Goal: Task Accomplishment & Management: Use online tool/utility

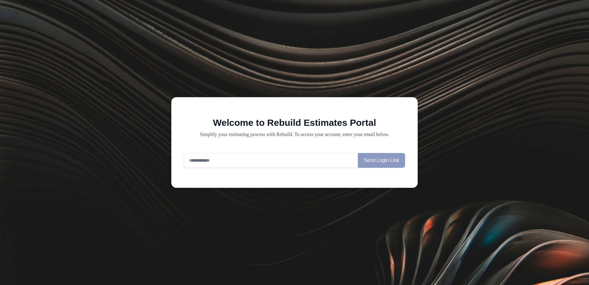
click at [298, 158] on input "email" at bounding box center [271, 160] width 174 height 15
type input "**********"
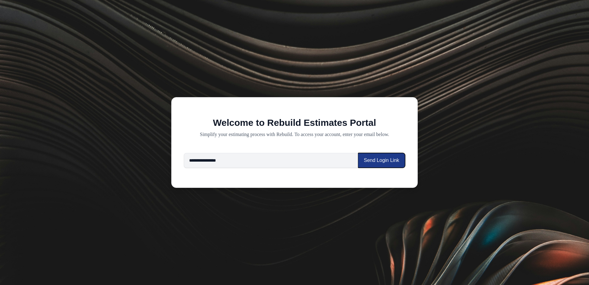
click at [388, 159] on button "Send Login Link" at bounding box center [381, 160] width 47 height 15
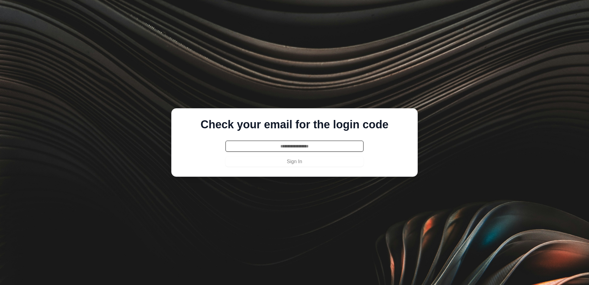
click at [336, 147] on input "text" at bounding box center [295, 146] width 138 height 11
type input "******"
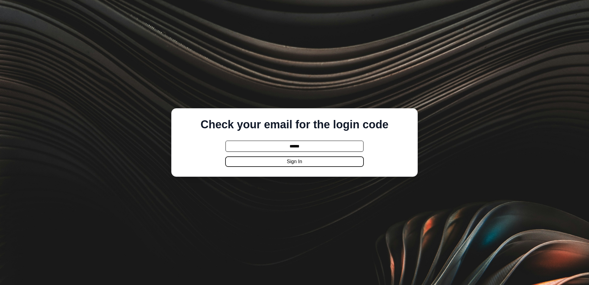
click at [337, 165] on button "Sign In" at bounding box center [295, 162] width 138 height 10
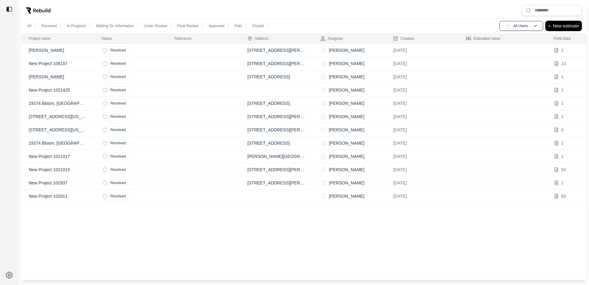
click at [554, 23] on p "New estimate" at bounding box center [566, 25] width 26 height 7
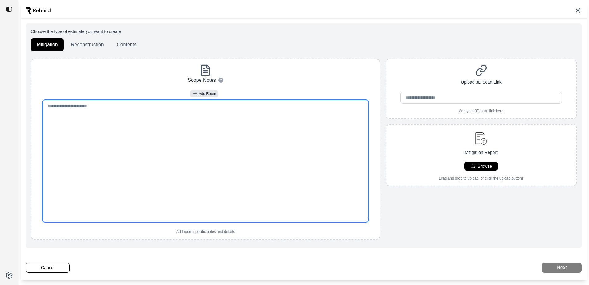
click at [150, 129] on textarea at bounding box center [206, 161] width 326 height 122
paste textarea "**********"
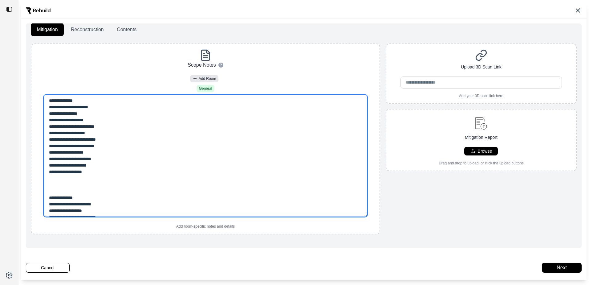
scroll to position [23, 0]
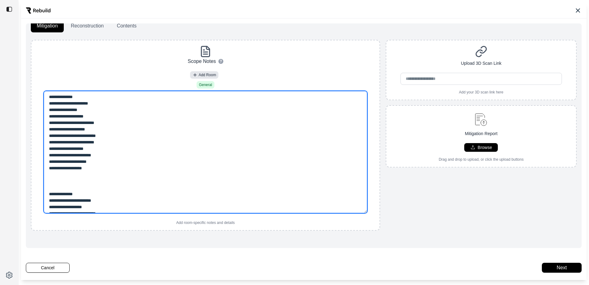
type textarea "**********"
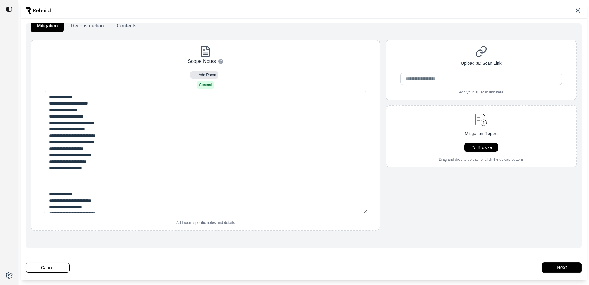
click at [564, 265] on button "Next" at bounding box center [562, 268] width 40 height 10
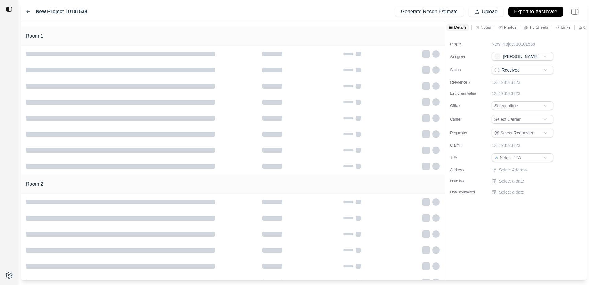
click at [28, 10] on icon at bounding box center [28, 11] width 3 height 3
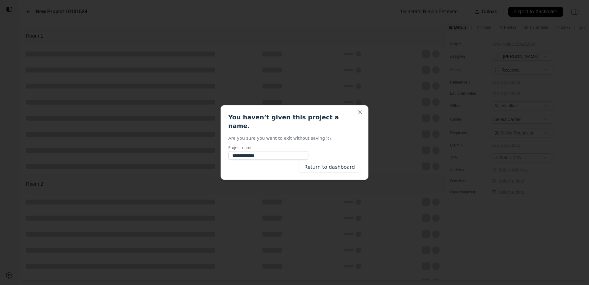
type input "**********"
click at [316, 162] on button "Return to dashboard" at bounding box center [330, 167] width 62 height 10
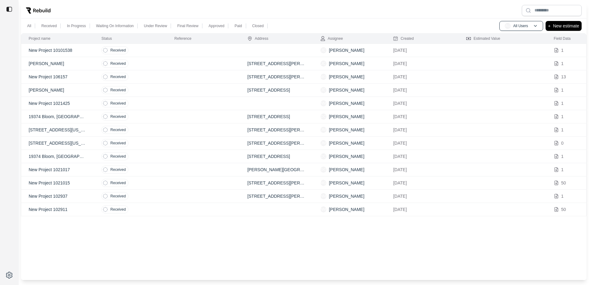
click at [220, 53] on td at bounding box center [203, 50] width 73 height 13
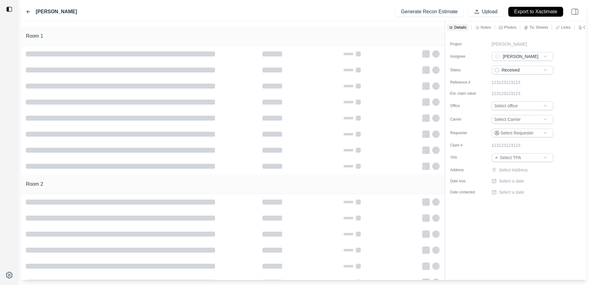
click at [29, 12] on icon at bounding box center [28, 11] width 5 height 5
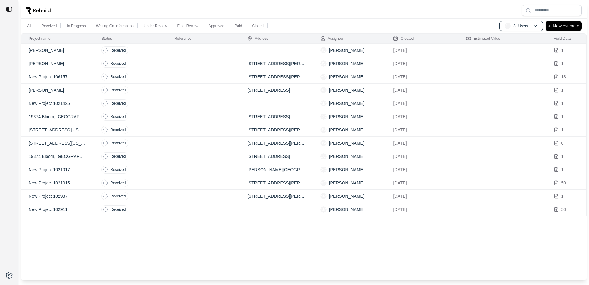
click at [162, 49] on td "Received" at bounding box center [130, 50] width 73 height 13
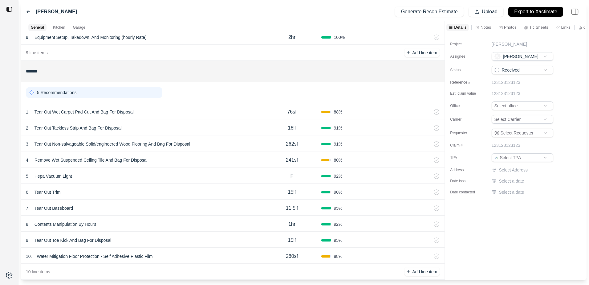
scroll to position [185, 0]
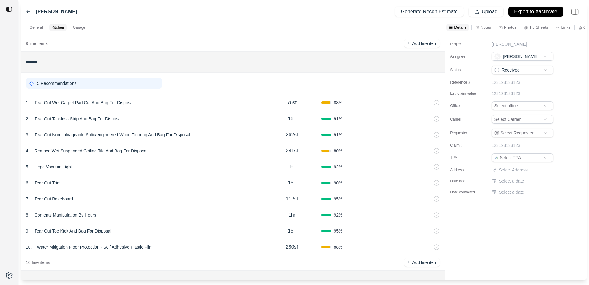
drag, startPoint x: 76, startPoint y: 10, endPoint x: 73, endPoint y: 10, distance: 3.1
click at [76, 10] on div "[PERSON_NAME] Generate Recon Estimate Upload Export to Xactimate" at bounding box center [304, 11] width 566 height 19
click at [73, 10] on label "[PERSON_NAME]" at bounding box center [56, 11] width 41 height 7
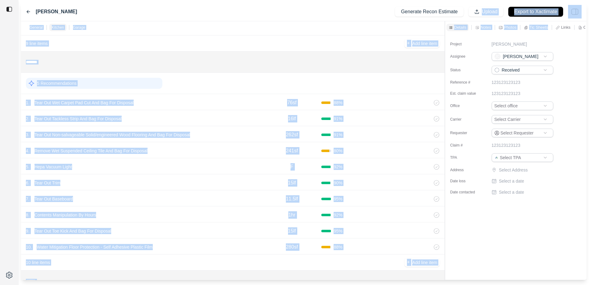
drag, startPoint x: 549, startPoint y: 25, endPoint x: 476, endPoint y: 17, distance: 73.8
click at [476, 17] on div "[PERSON_NAME] Generate Recon Estimate Upload Export to Xactimate General Kitche…" at bounding box center [304, 140] width 566 height 277
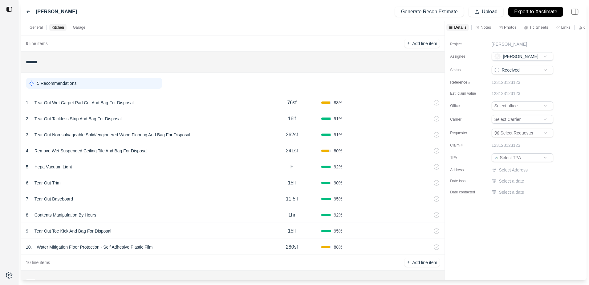
click at [337, 16] on div "[PERSON_NAME] Generate Recon Estimate Upload Export to Xactimate" at bounding box center [304, 11] width 566 height 19
drag, startPoint x: 563, startPoint y: 235, endPoint x: 540, endPoint y: 236, distance: 23.5
click at [540, 236] on div "Project [PERSON_NAME] Assignee [PERSON_NAME] [PERSON_NAME] Status Received Refe…" at bounding box center [516, 157] width 142 height 246
click at [457, 25] on p "Details" at bounding box center [460, 27] width 12 height 5
click at [35, 25] on p "General" at bounding box center [36, 27] width 13 height 5
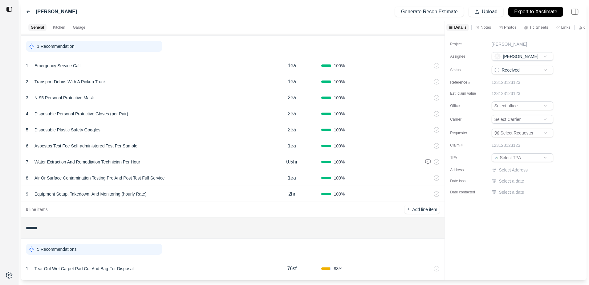
scroll to position [0, 0]
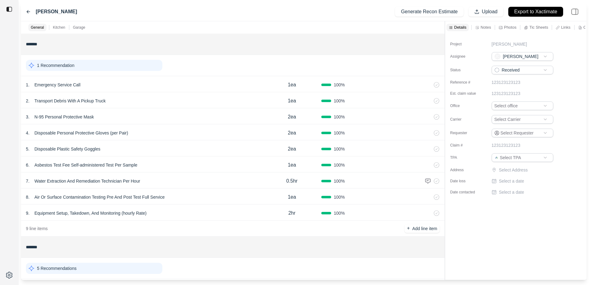
click at [45, 13] on label "[PERSON_NAME]" at bounding box center [56, 11] width 41 height 7
click at [31, 11] on div "[PERSON_NAME]" at bounding box center [51, 11] width 51 height 7
click at [30, 12] on icon at bounding box center [28, 11] width 3 height 3
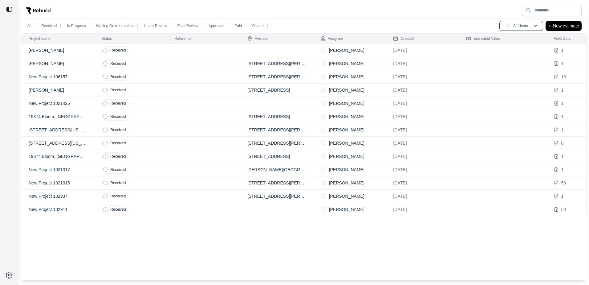
click at [57, 50] on p "[PERSON_NAME]" at bounding box center [58, 50] width 58 height 6
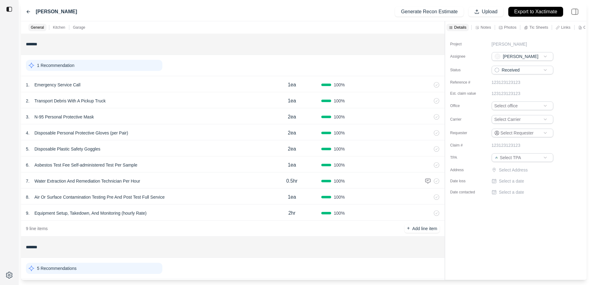
click at [26, 11] on icon at bounding box center [28, 11] width 5 height 5
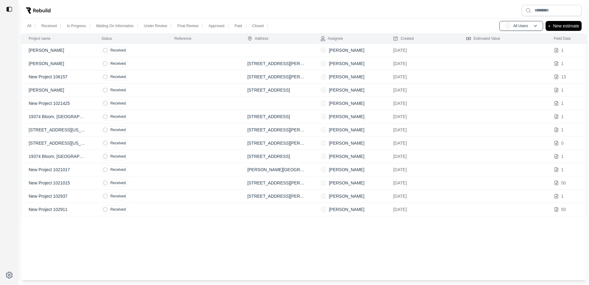
click at [41, 47] on p "[PERSON_NAME]" at bounding box center [58, 50] width 58 height 6
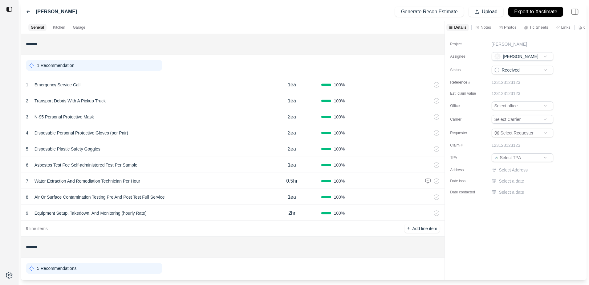
click at [572, 8] on img at bounding box center [575, 12] width 14 height 14
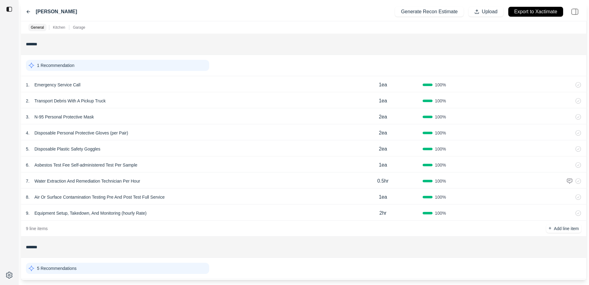
click at [572, 9] on img at bounding box center [575, 12] width 14 height 14
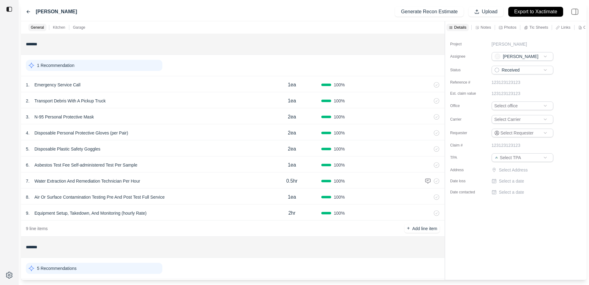
click at [450, 26] on icon at bounding box center [451, 28] width 4 height 4
click at [485, 27] on p "Notes" at bounding box center [486, 27] width 10 height 5
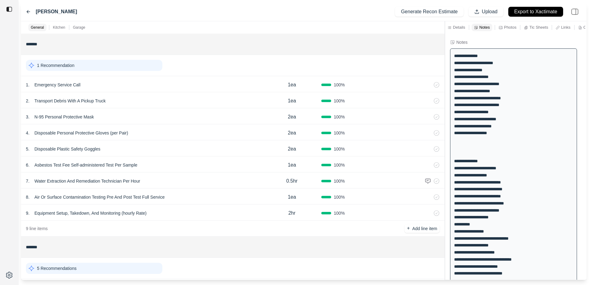
click at [501, 28] on icon at bounding box center [501, 28] width 4 height 4
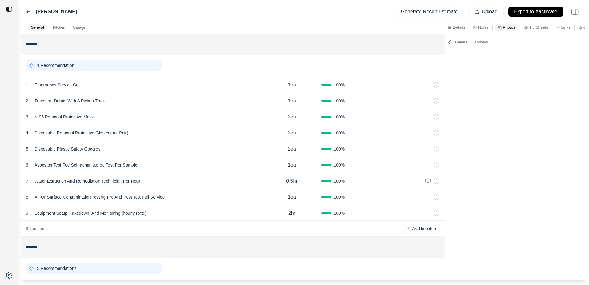
click at [478, 24] on div "Notes" at bounding box center [481, 27] width 18 height 7
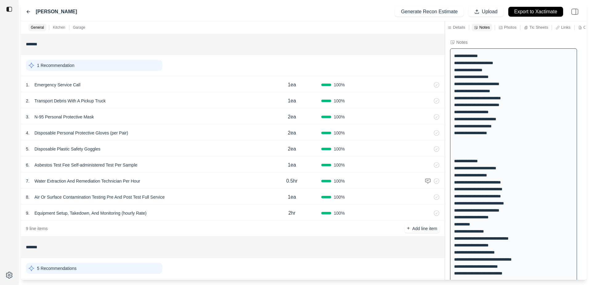
click at [507, 26] on p "Photos" at bounding box center [510, 27] width 12 height 5
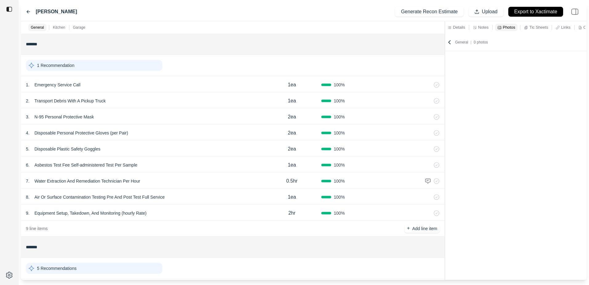
click at [541, 26] on p "Tic Sheets" at bounding box center [539, 27] width 19 height 5
click at [562, 27] on p "Links" at bounding box center [565, 27] width 9 height 5
click at [580, 25] on div "Other" at bounding box center [586, 27] width 18 height 7
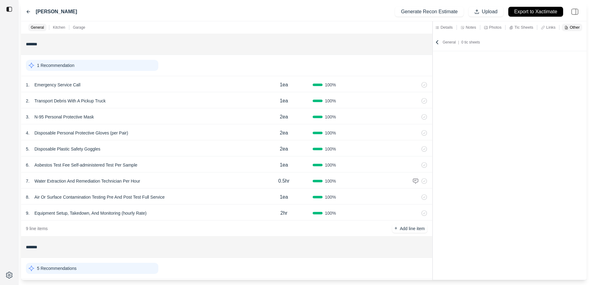
click at [433, 55] on div "General Kitchen Garage ******* 1 Recommendation 1 . Emergency Service Call 1ea …" at bounding box center [304, 150] width 566 height 259
click at [451, 26] on p "Details" at bounding box center [447, 27] width 12 height 5
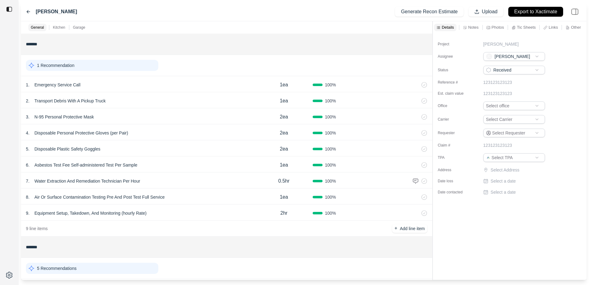
click at [65, 13] on label "[PERSON_NAME]" at bounding box center [56, 11] width 41 height 7
drag, startPoint x: 65, startPoint y: 13, endPoint x: 28, endPoint y: 11, distance: 36.4
click at [28, 11] on icon at bounding box center [28, 11] width 5 height 5
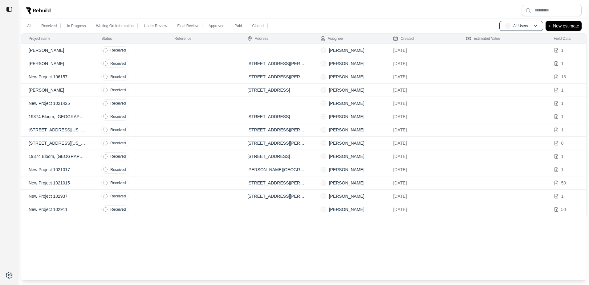
drag, startPoint x: 73, startPoint y: 51, endPoint x: 200, endPoint y: 52, distance: 127.0
drag, startPoint x: 200, startPoint y: 52, endPoint x: 67, endPoint y: 48, distance: 133.5
drag, startPoint x: 67, startPoint y: 48, endPoint x: 58, endPoint y: 49, distance: 8.3
click at [58, 49] on p "[PERSON_NAME]" at bounding box center [58, 50] width 58 height 6
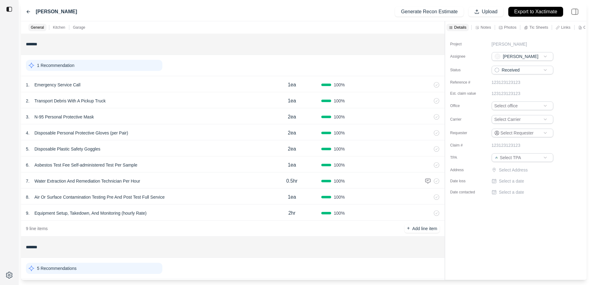
click at [68, 13] on label "[PERSON_NAME]" at bounding box center [56, 11] width 41 height 7
click at [8, 274] on html "[PERSON_NAME] Generate Recon Estimate Upload Export to Xactimate General Kitche…" at bounding box center [294, 142] width 589 height 285
click at [113, 14] on html "[PERSON_NAME] Generate Recon Estimate Upload Export to Xactimate General Kitche…" at bounding box center [294, 142] width 589 height 285
click at [36, 46] on input "*******" at bounding box center [233, 44] width 414 height 11
drag, startPoint x: 55, startPoint y: 9, endPoint x: 49, endPoint y: 10, distance: 5.7
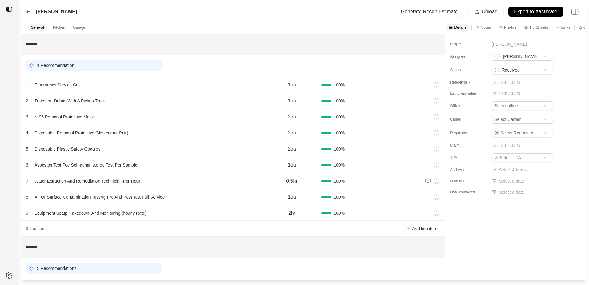
click at [52, 10] on label "[PERSON_NAME]" at bounding box center [56, 11] width 41 height 7
drag, startPoint x: 49, startPoint y: 10, endPoint x: 28, endPoint y: 9, distance: 21.0
click at [28, 9] on div "[PERSON_NAME]" at bounding box center [51, 11] width 51 height 7
click at [28, 11] on icon at bounding box center [28, 11] width 5 height 5
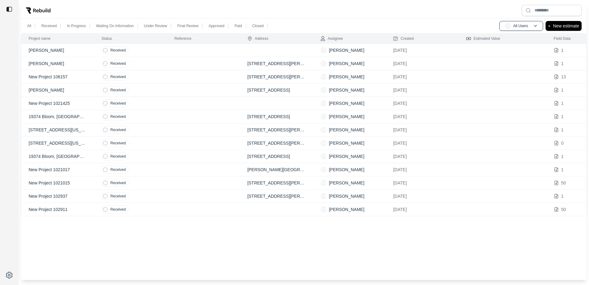
drag, startPoint x: 135, startPoint y: 50, endPoint x: 485, endPoint y: 53, distance: 349.6
click at [485, 53] on td at bounding box center [503, 50] width 88 height 13
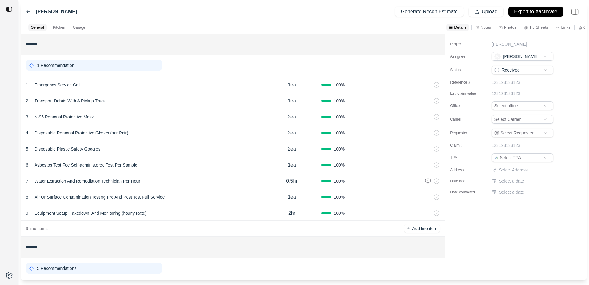
click at [30, 13] on icon at bounding box center [28, 11] width 5 height 5
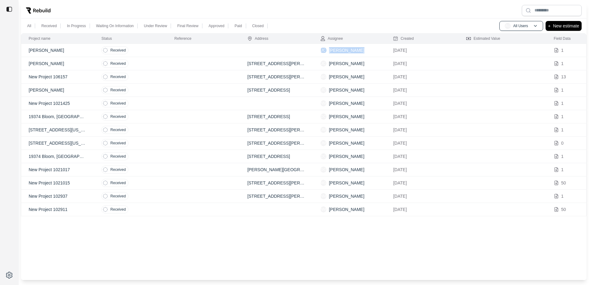
drag, startPoint x: 364, startPoint y: 51, endPoint x: 236, endPoint y: 50, distance: 128.2
click at [236, 50] on tr "[PERSON_NAME] Received [PERSON_NAME] [PERSON_NAME] [DATE] 1" at bounding box center [304, 50] width 566 height 13
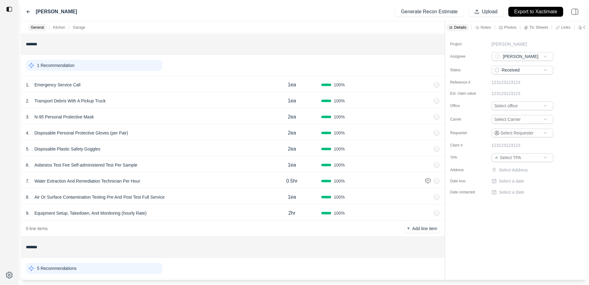
drag, startPoint x: 236, startPoint y: 50, endPoint x: 180, endPoint y: 20, distance: 63.2
click at [180, 20] on div "[PERSON_NAME] Generate Recon Estimate Upload Export to Xactimate" at bounding box center [304, 11] width 566 height 19
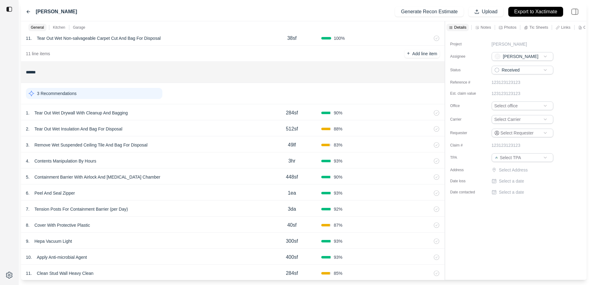
scroll to position [468, 0]
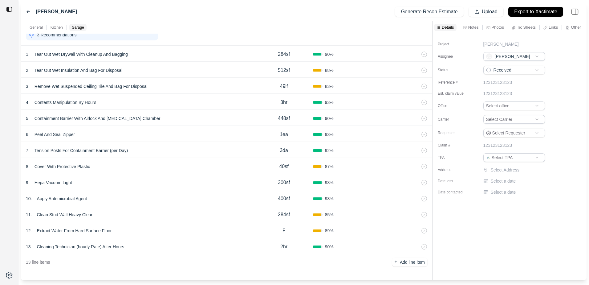
click at [433, 37] on div at bounding box center [433, 150] width 0 height 259
click at [577, 11] on img at bounding box center [575, 12] width 14 height 14
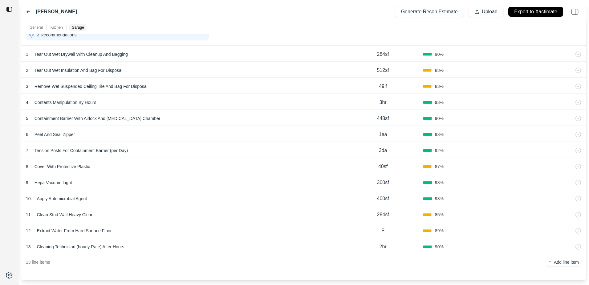
click at [577, 11] on img at bounding box center [575, 12] width 14 height 14
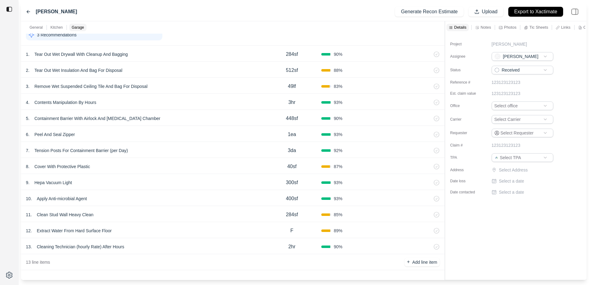
click at [10, 9] on img at bounding box center [9, 9] width 6 height 6
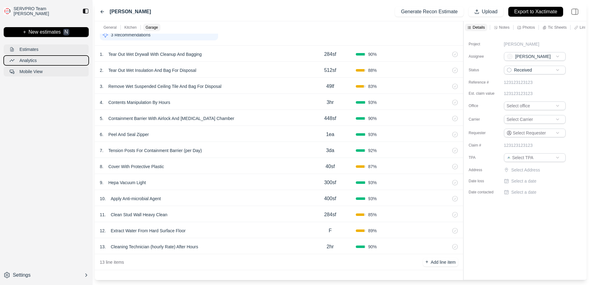
click at [53, 60] on button "Analytics" at bounding box center [46, 60] width 85 height 10
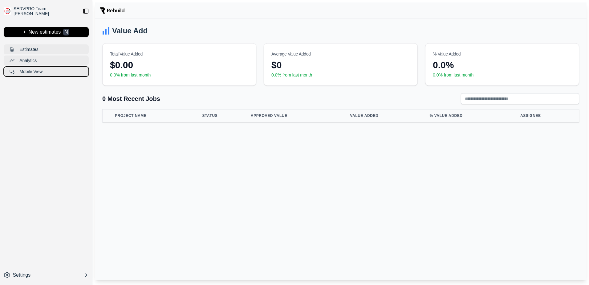
click at [73, 71] on button "Mobile View" at bounding box center [46, 72] width 85 height 10
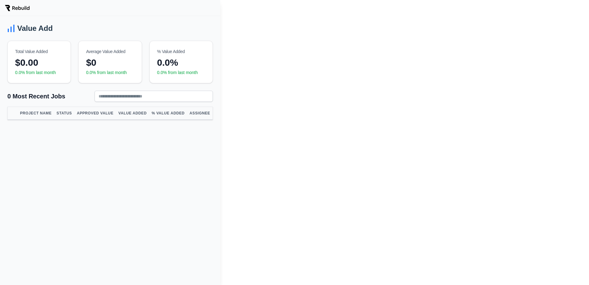
drag, startPoint x: 558, startPoint y: 2, endPoint x: 340, endPoint y: 80, distance: 230.8
click at [340, 81] on div "Value Add Total Value Added $0.00 0.0% from last month Average Value Added $0 0…" at bounding box center [294, 142] width 589 height 285
type input "**********"
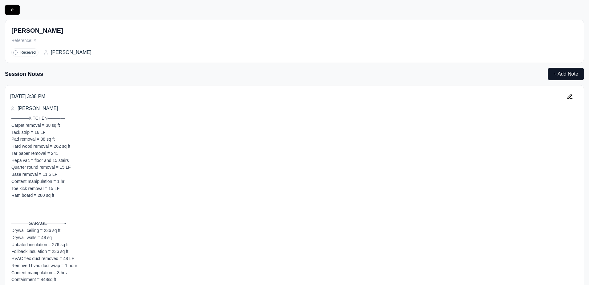
click at [16, 8] on button at bounding box center [12, 10] width 15 height 10
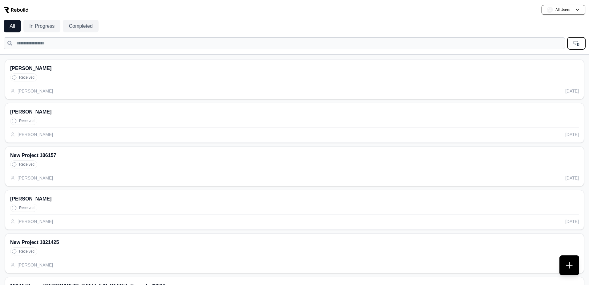
click at [574, 41] on icon at bounding box center [577, 43] width 6 height 6
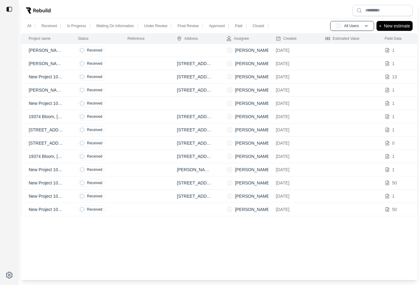
click at [153, 242] on div "Project name Status Reference Address Assignee Created Estimated Value Field Da…" at bounding box center [219, 156] width 396 height 247
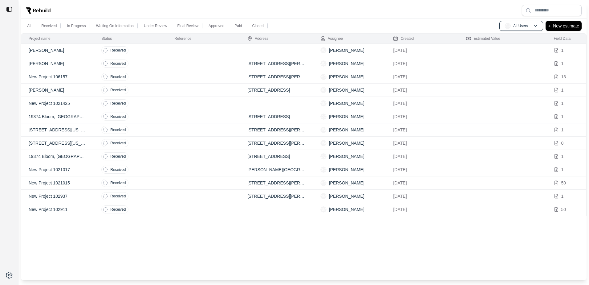
drag, startPoint x: 151, startPoint y: 49, endPoint x: 128, endPoint y: 49, distance: 23.1
click at [128, 49] on div "Received" at bounding box center [114, 50] width 27 height 8
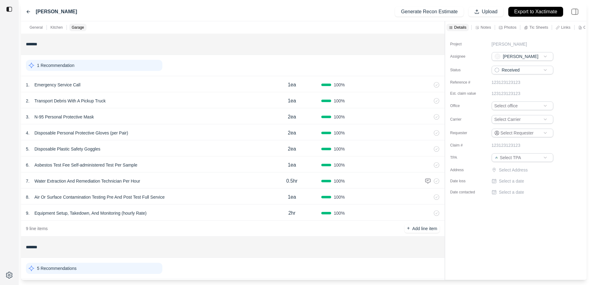
click at [74, 9] on label "[PERSON_NAME]" at bounding box center [56, 11] width 41 height 7
click at [450, 27] on icon at bounding box center [451, 28] width 4 height 4
click at [494, 44] on p "[PERSON_NAME]" at bounding box center [509, 44] width 35 height 6
type input "**********"
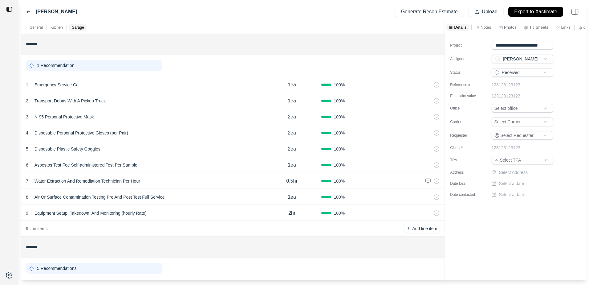
scroll to position [0, 3]
click at [199, 28] on div "General Kitchen Garage" at bounding box center [233, 27] width 424 height 12
click at [27, 10] on icon at bounding box center [28, 11] width 5 height 5
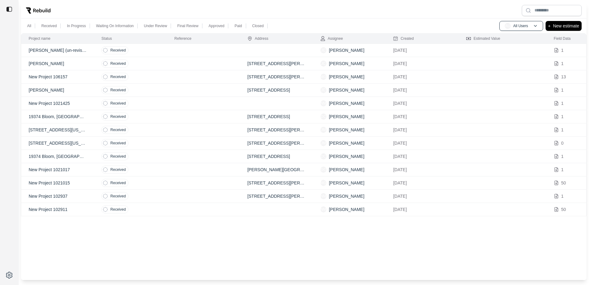
click at [201, 46] on td at bounding box center [203, 50] width 73 height 13
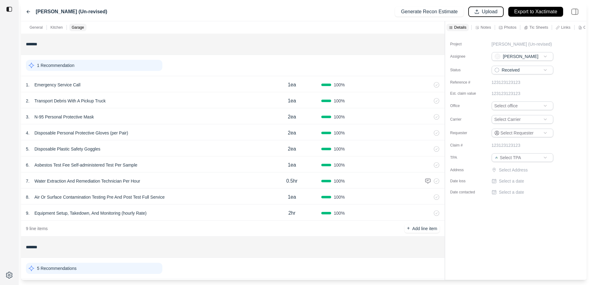
click at [480, 11] on button "Upload" at bounding box center [486, 12] width 35 height 10
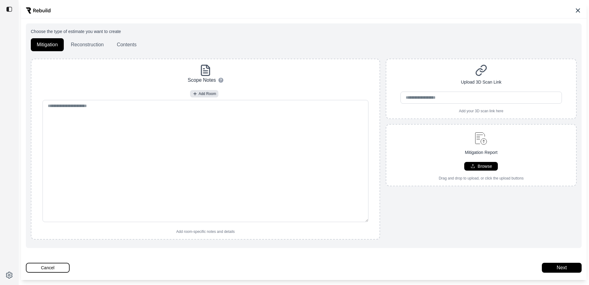
click at [44, 269] on button "Cancel" at bounding box center [48, 268] width 44 height 10
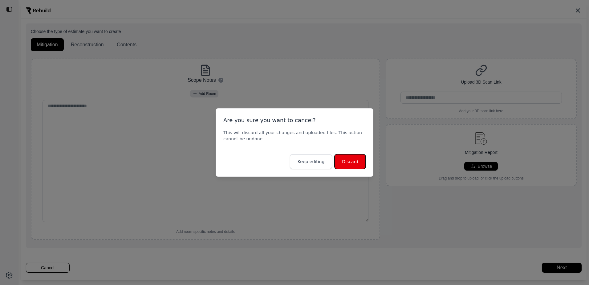
click at [350, 162] on button "Discard" at bounding box center [350, 161] width 31 height 15
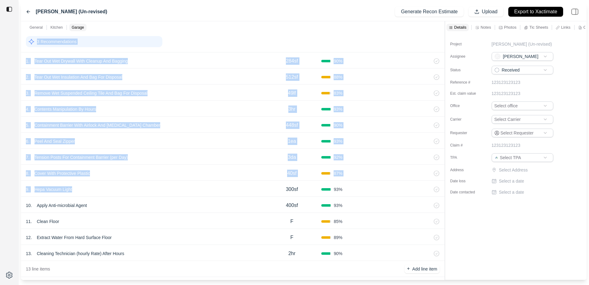
scroll to position [468, 0]
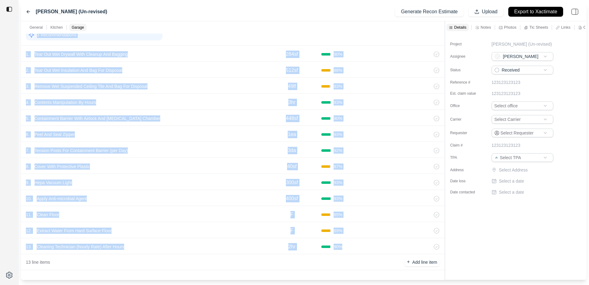
drag, startPoint x: 25, startPoint y: 37, endPoint x: 378, endPoint y: 250, distance: 412.6
drag, startPoint x: 378, startPoint y: 250, endPoint x: 338, endPoint y: 247, distance: 40.2
click at [358, 256] on div "Copy" at bounding box center [358, 254] width 36 height 10
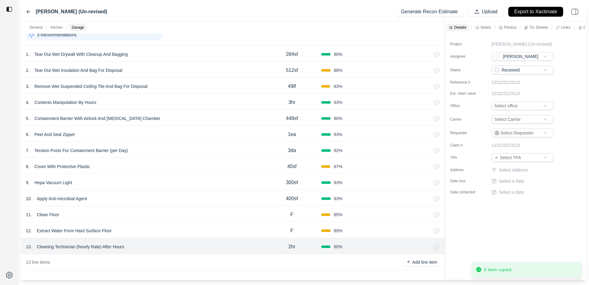
click at [28, 12] on icon at bounding box center [28, 11] width 3 height 3
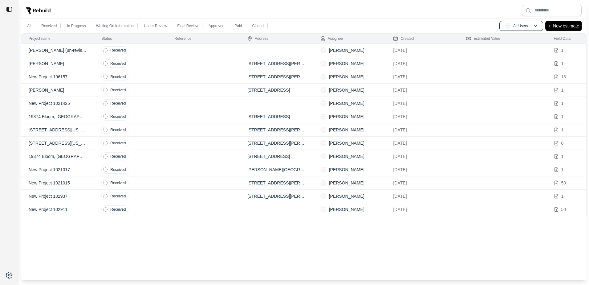
click at [560, 25] on p "New estimate" at bounding box center [566, 25] width 26 height 7
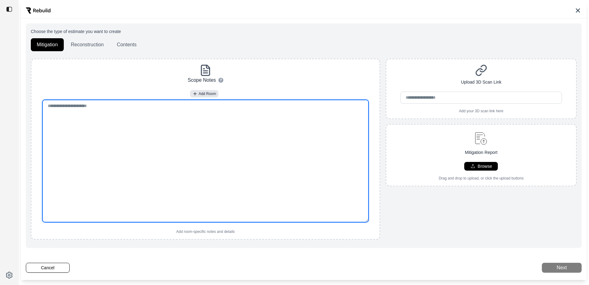
click at [184, 118] on textarea at bounding box center [206, 161] width 326 height 122
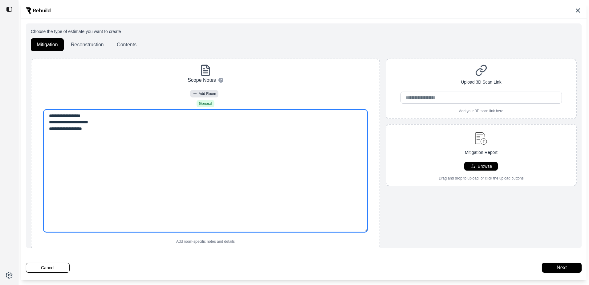
type textarea "**********"
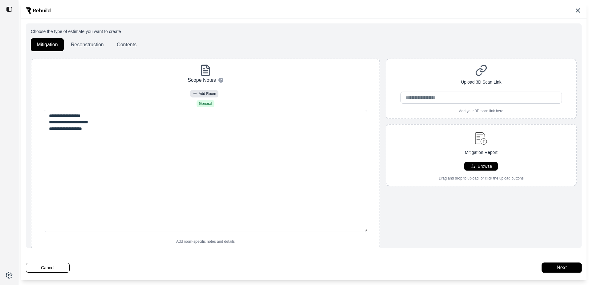
click at [556, 265] on button "Next" at bounding box center [562, 268] width 40 height 10
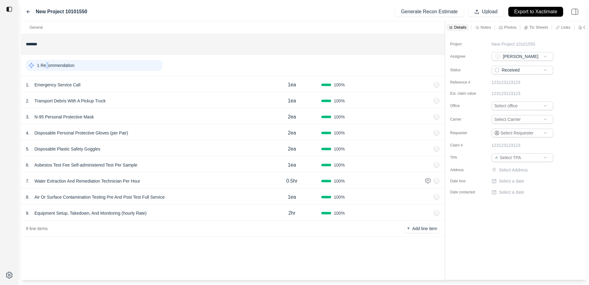
click at [48, 65] on p "1 Recommendation" at bounding box center [55, 65] width 37 height 6
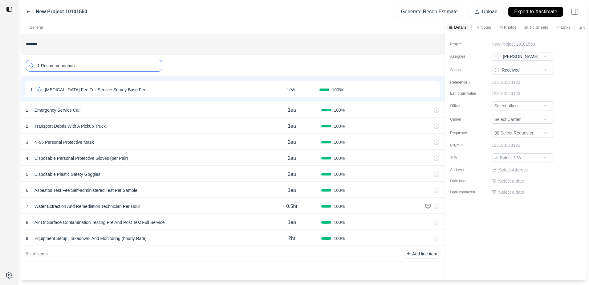
click at [27, 11] on icon at bounding box center [28, 11] width 5 height 5
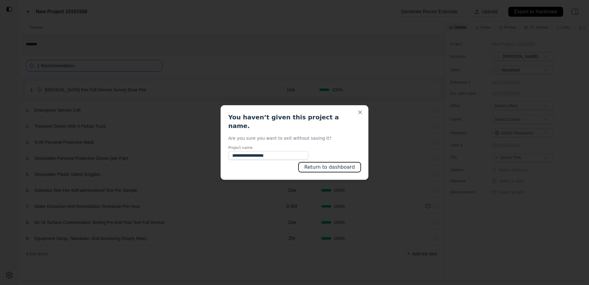
click at [347, 162] on button "Return to dashboard" at bounding box center [330, 167] width 62 height 10
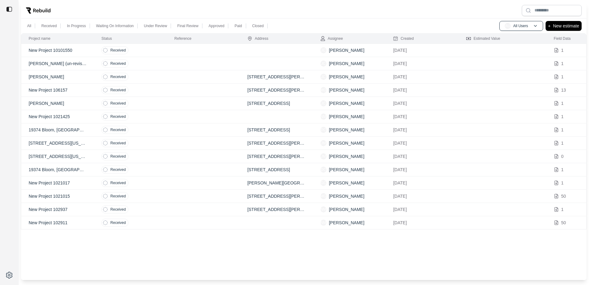
click at [34, 49] on p "New Project 10101550" at bounding box center [58, 50] width 58 height 6
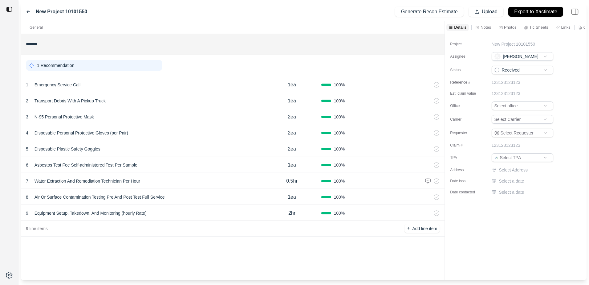
click at [483, 29] on p "Notes" at bounding box center [486, 27] width 10 height 5
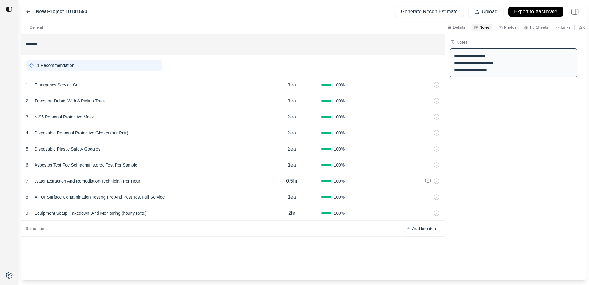
click at [28, 14] on icon at bounding box center [28, 11] width 5 height 5
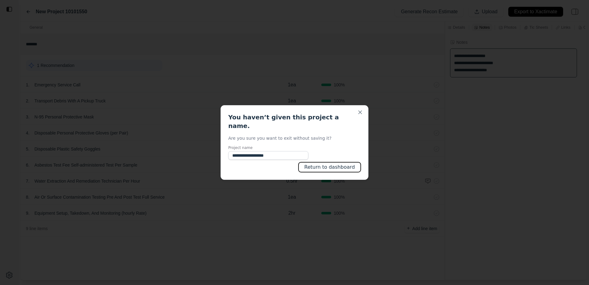
click at [343, 162] on button "Return to dashboard" at bounding box center [330, 167] width 62 height 10
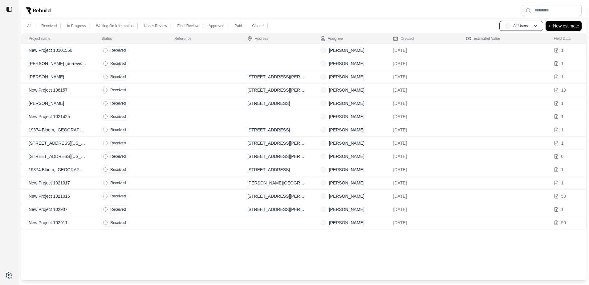
click at [383, 248] on div "Project name Status Reference Address Assignee Created Estimated Value Field Da…" at bounding box center [304, 156] width 566 height 247
click at [237, 54] on td at bounding box center [203, 50] width 73 height 13
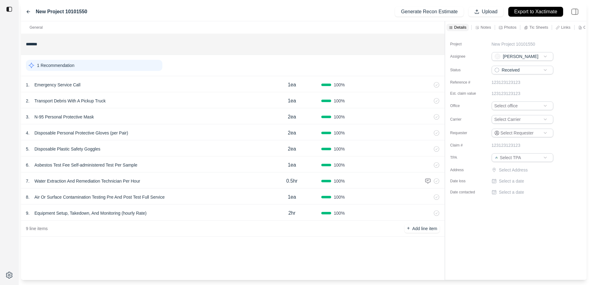
click at [30, 10] on icon at bounding box center [28, 11] width 5 height 5
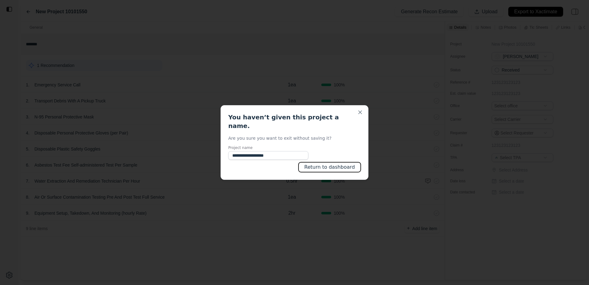
click at [342, 162] on button "Return to dashboard" at bounding box center [330, 167] width 62 height 10
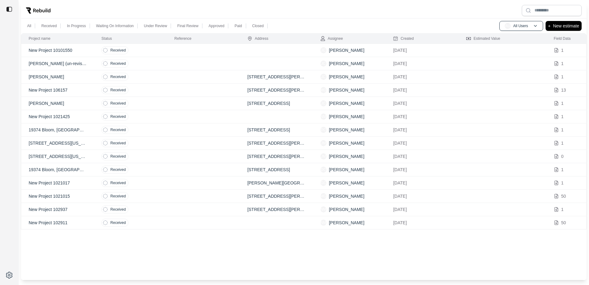
click at [51, 61] on p "[PERSON_NAME] (un-revised)" at bounding box center [58, 63] width 58 height 6
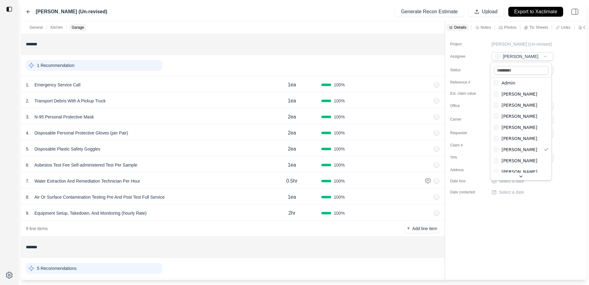
click at [545, 56] on html "[PERSON_NAME] (Un-revised) Generate Recon Estimate Upload Export to Xactimate G…" at bounding box center [294, 142] width 589 height 285
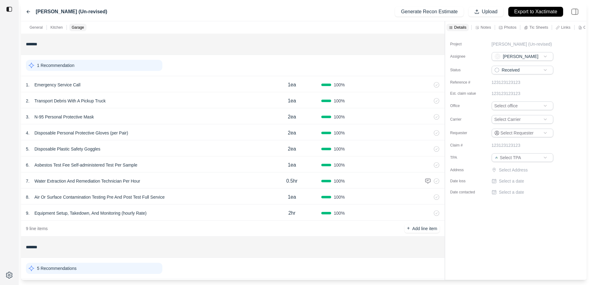
click at [563, 85] on div "Project [PERSON_NAME] (Un-revised) Assignee DC Donhavin Cornish Status Received…" at bounding box center [516, 116] width 142 height 164
click at [23, 13] on div "[PERSON_NAME] (Un-revised) Generate Recon Estimate Upload Export to Xactimate" at bounding box center [304, 11] width 566 height 19
click at [30, 10] on icon at bounding box center [28, 11] width 5 height 5
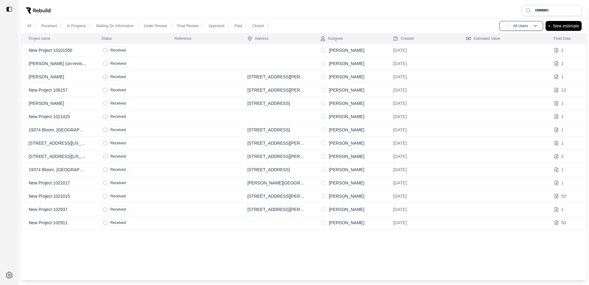
click at [57, 47] on p "New Project 10101550" at bounding box center [58, 50] width 58 height 6
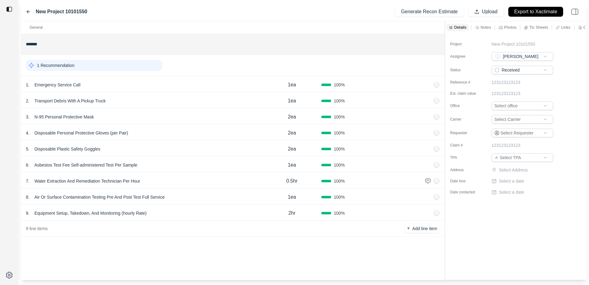
click at [428, 83] on icon at bounding box center [428, 84] width 5 height 5
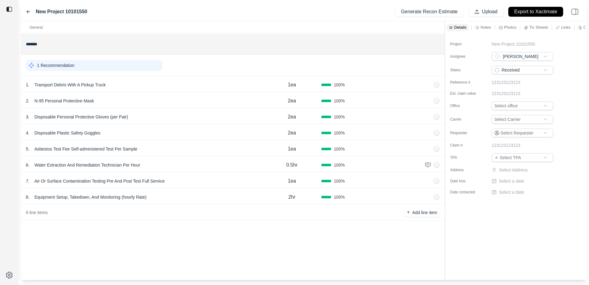
click at [428, 83] on icon at bounding box center [428, 84] width 5 height 5
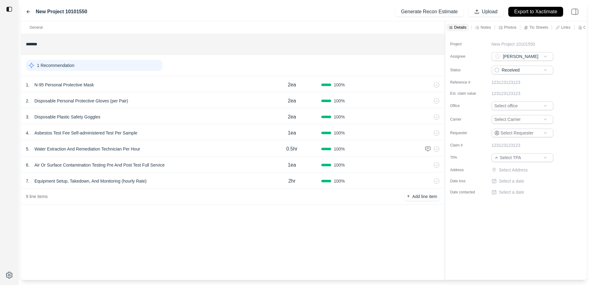
click at [428, 83] on icon at bounding box center [428, 84] width 5 height 5
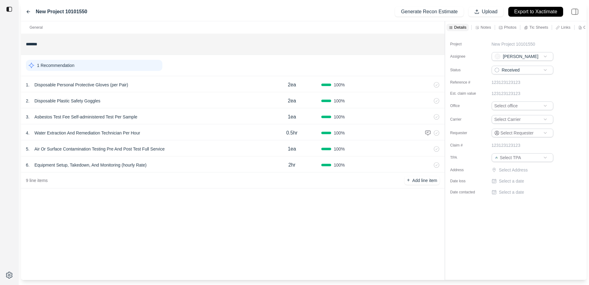
click at [428, 83] on icon at bounding box center [428, 84] width 5 height 5
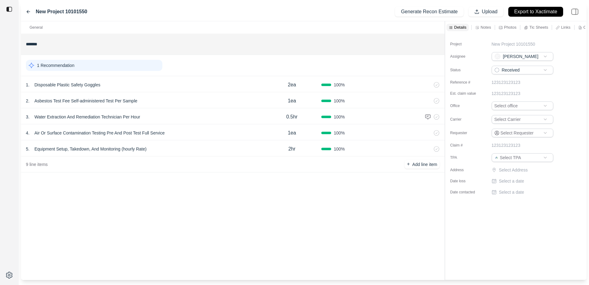
click at [428, 83] on icon at bounding box center [428, 84] width 5 height 5
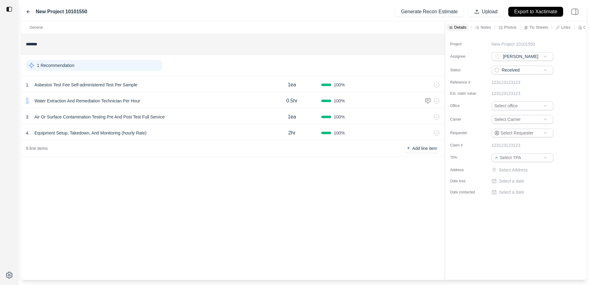
click at [428, 83] on icon at bounding box center [428, 84] width 5 height 5
drag, startPoint x: 428, startPoint y: 83, endPoint x: 437, endPoint y: 85, distance: 10.2
click at [437, 85] on div at bounding box center [437, 85] width 6 height 6
click at [420, 85] on icon at bounding box center [421, 84] width 2 height 3
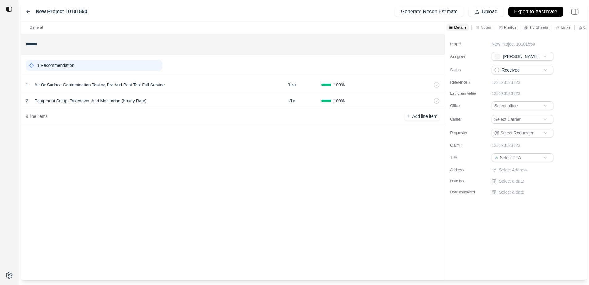
click at [429, 84] on icon at bounding box center [429, 84] width 2 height 3
click at [429, 85] on icon at bounding box center [429, 84] width 2 height 3
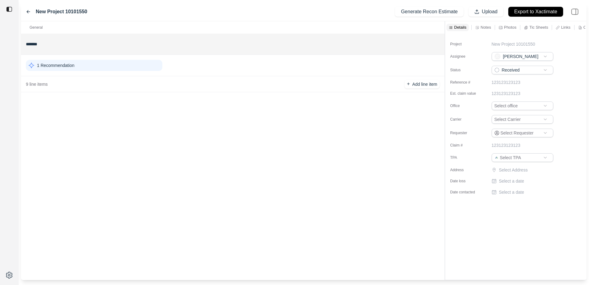
click at [478, 26] on icon at bounding box center [478, 28] width 4 height 4
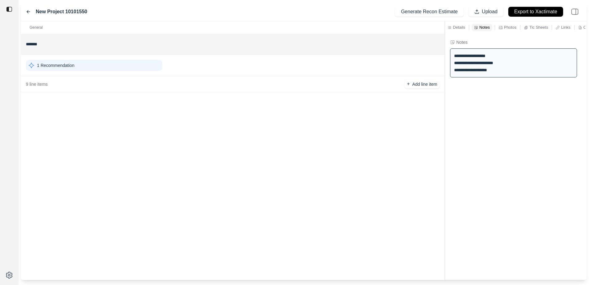
click at [467, 62] on div "**********" at bounding box center [513, 62] width 127 height 29
drag, startPoint x: 539, startPoint y: 69, endPoint x: 437, endPoint y: 52, distance: 103.4
click at [437, 52] on div "**********" at bounding box center [304, 150] width 566 height 259
drag, startPoint x: 437, startPoint y: 52, endPoint x: 529, endPoint y: 93, distance: 101.3
click at [529, 93] on div "**********" at bounding box center [516, 157] width 142 height 246
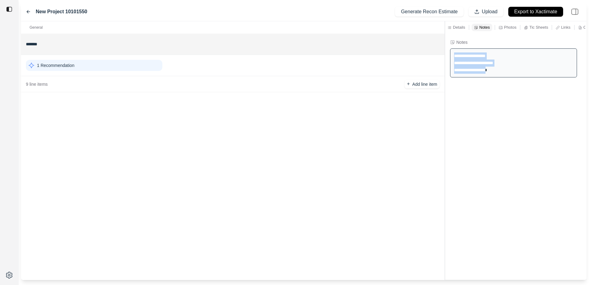
drag, startPoint x: 524, startPoint y: 73, endPoint x: 451, endPoint y: 54, distance: 75.1
click at [451, 54] on div "**********" at bounding box center [513, 62] width 127 height 29
drag, startPoint x: 451, startPoint y: 54, endPoint x: 466, endPoint y: 98, distance: 46.0
click at [466, 98] on div "**********" at bounding box center [516, 157] width 142 height 246
drag, startPoint x: 52, startPoint y: 65, endPoint x: 39, endPoint y: 76, distance: 17.5
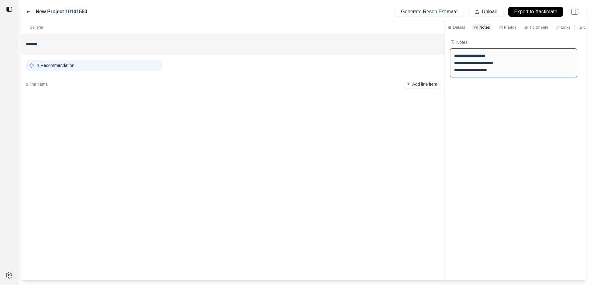
click at [52, 65] on p "1 Recommendation" at bounding box center [55, 65] width 37 height 6
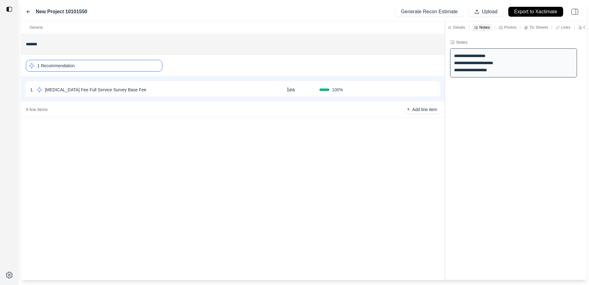
click at [433, 89] on icon at bounding box center [434, 89] width 2 height 3
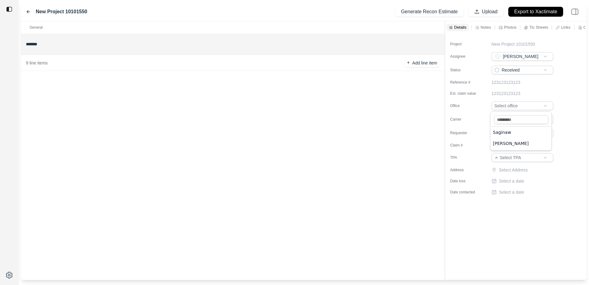
click at [507, 107] on html "New Project 10101550 Generate Recon Estimate Upload Export to Xactimate General…" at bounding box center [294, 142] width 589 height 285
click at [507, 118] on html "New Project 10101550 Generate Recon Estimate Upload Export to Xactimate General…" at bounding box center [294, 142] width 589 height 285
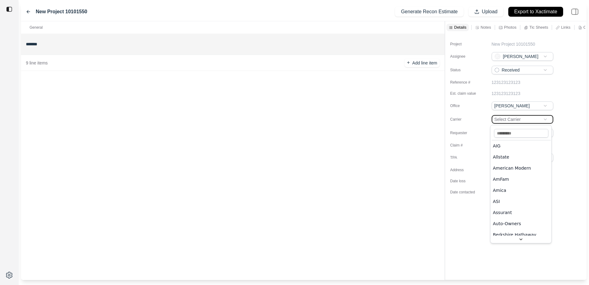
click at [568, 127] on html "New Project 10101550 Generate Recon Estimate Upload Export to Xactimate General…" at bounding box center [294, 142] width 589 height 285
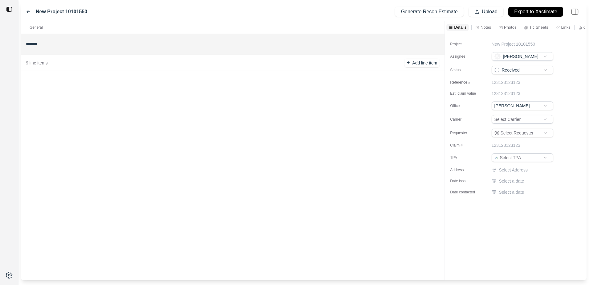
click at [499, 168] on p "Select Address" at bounding box center [526, 170] width 55 height 6
click at [499, 169] on input "text" at bounding box center [523, 171] width 62 height 9
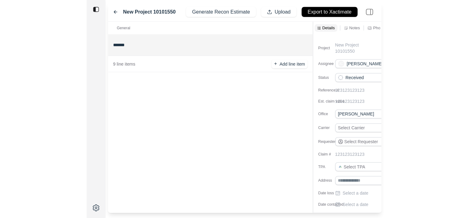
scroll to position [14, 0]
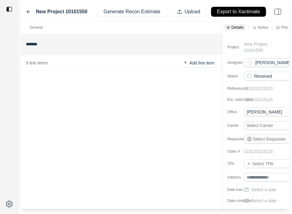
click at [36, 64] on p "9 line items" at bounding box center [37, 63] width 22 height 6
drag, startPoint x: 46, startPoint y: 42, endPoint x: 42, endPoint y: 59, distance: 17.7
click at [46, 42] on input "*******" at bounding box center [121, 44] width 191 height 11
click at [42, 60] on p "9 line items" at bounding box center [37, 63] width 22 height 6
click at [34, 25] on p "General" at bounding box center [37, 27] width 13 height 5
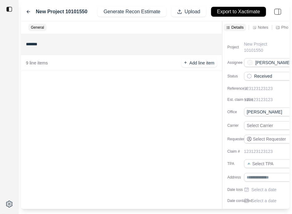
click at [30, 55] on div "******* 9 line items + Add line item" at bounding box center [121, 52] width 201 height 37
drag, startPoint x: 30, startPoint y: 55, endPoint x: 31, endPoint y: 61, distance: 6.7
click at [31, 61] on p "9 line items" at bounding box center [37, 63] width 22 height 6
click at [189, 63] on button "+ Add line item" at bounding box center [198, 63] width 35 height 9
drag, startPoint x: 216, startPoint y: 65, endPoint x: 207, endPoint y: 67, distance: 9.4
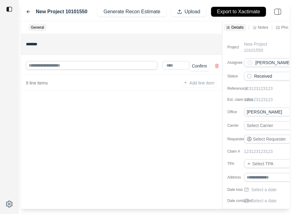
click at [216, 65] on icon at bounding box center [216, 66] width 5 height 5
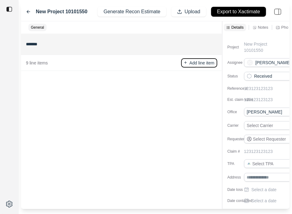
click at [208, 65] on p "Add line item" at bounding box center [201, 63] width 25 height 6
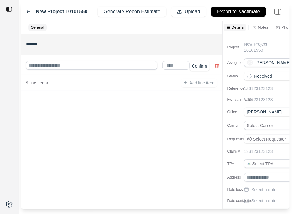
click at [217, 65] on icon at bounding box center [216, 66] width 5 height 5
click at [38, 61] on p "9 line items" at bounding box center [37, 63] width 22 height 6
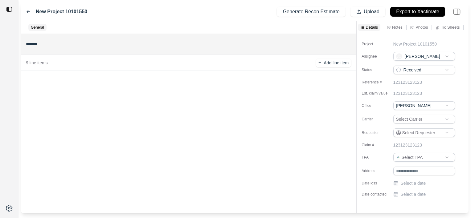
scroll to position [0, 0]
click at [454, 12] on img at bounding box center [457, 12] width 14 height 14
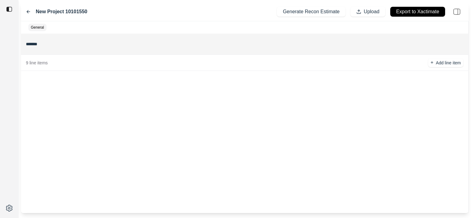
click at [454, 12] on img at bounding box center [457, 12] width 14 height 14
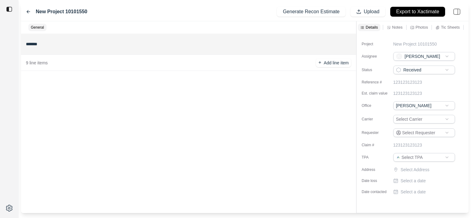
click at [35, 28] on p "General" at bounding box center [37, 27] width 13 height 5
click at [394, 28] on p "Notes" at bounding box center [397, 27] width 10 height 5
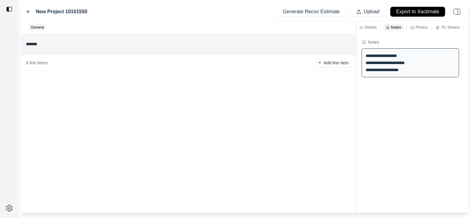
click at [27, 10] on icon at bounding box center [28, 11] width 5 height 5
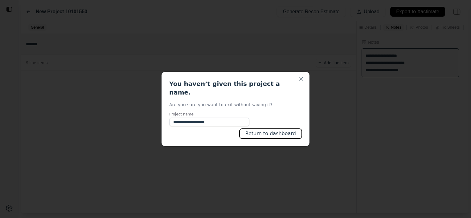
click at [255, 130] on button "Return to dashboard" at bounding box center [271, 134] width 62 height 10
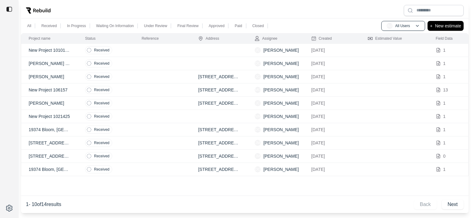
click at [36, 49] on p "New Project 10101550" at bounding box center [50, 50] width 42 height 6
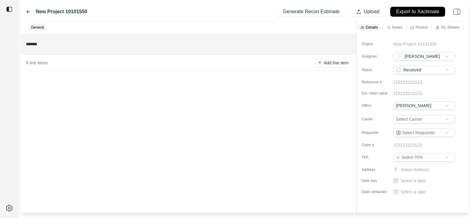
click at [28, 10] on icon at bounding box center [28, 11] width 3 height 3
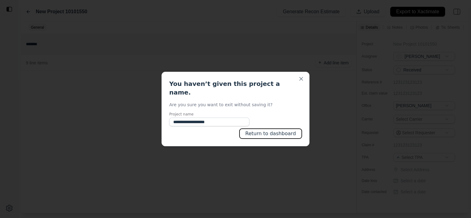
click at [248, 129] on button "Return to dashboard" at bounding box center [271, 134] width 62 height 10
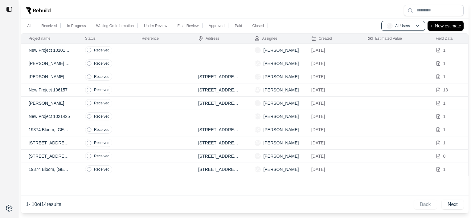
click at [89, 50] on icon at bounding box center [89, 50] width 5 height 5
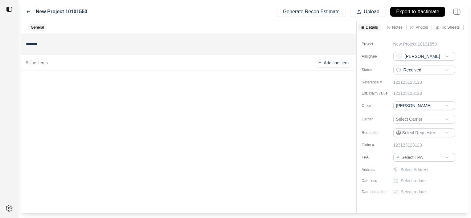
click at [28, 10] on icon at bounding box center [28, 11] width 5 height 5
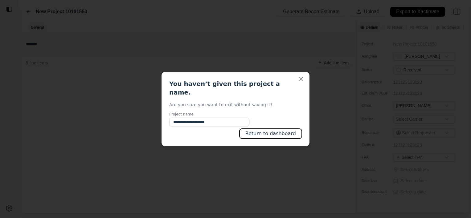
click at [275, 130] on button "Return to dashboard" at bounding box center [271, 134] width 62 height 10
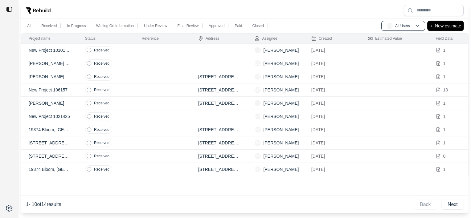
click at [438, 27] on p "New estimate" at bounding box center [448, 25] width 26 height 7
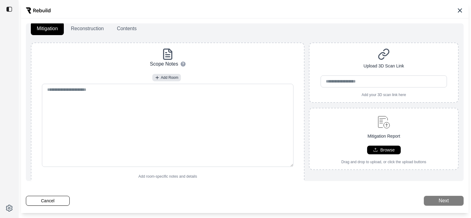
scroll to position [31, 0]
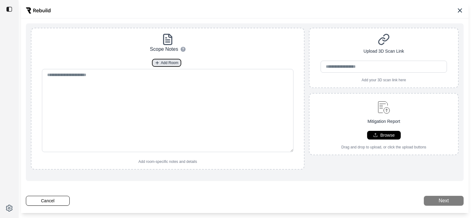
click at [164, 63] on span "Add Room" at bounding box center [170, 62] width 18 height 5
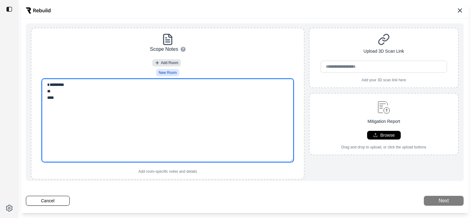
click at [93, 113] on textarea "********* ** *" at bounding box center [168, 120] width 252 height 83
paste textarea "**********"
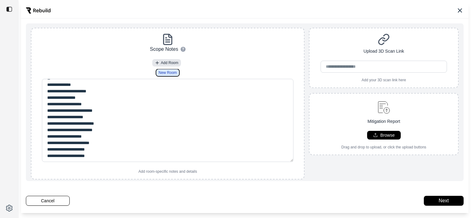
click at [162, 70] on span "New Room" at bounding box center [167, 72] width 18 height 5
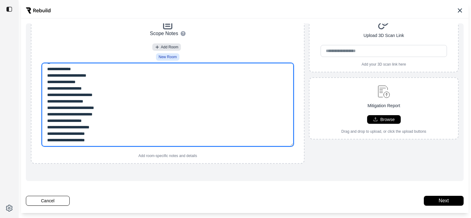
click at [121, 133] on textarea "**********" at bounding box center [168, 104] width 252 height 83
paste textarea "**********"
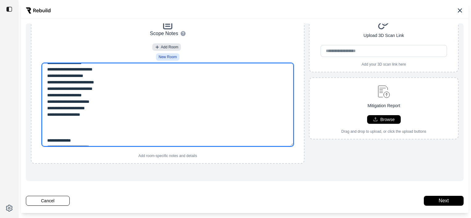
scroll to position [158, 0]
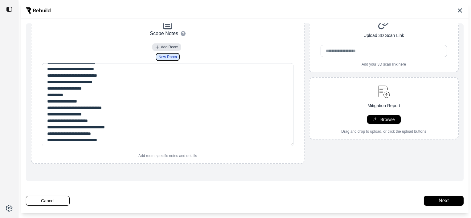
click at [162, 55] on span "New Room" at bounding box center [167, 57] width 18 height 5
click at [168, 45] on span "Add Room" at bounding box center [170, 47] width 18 height 5
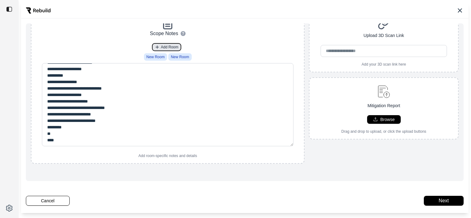
scroll to position [187, 0]
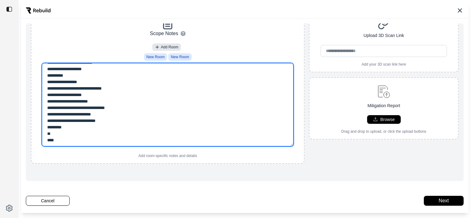
click at [46, 133] on textarea "**********" at bounding box center [168, 104] width 252 height 83
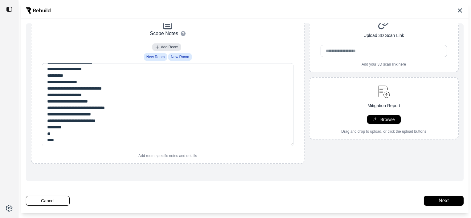
drag, startPoint x: 34, startPoint y: 137, endPoint x: 42, endPoint y: 133, distance: 9.1
click at [37, 134] on div "**********" at bounding box center [168, 95] width 268 height 105
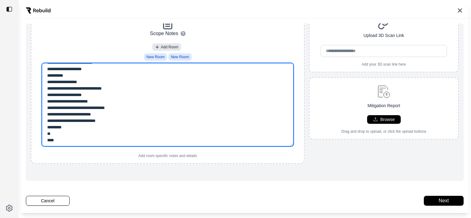
click at [43, 132] on textarea "**********" at bounding box center [168, 104] width 252 height 83
paste textarea "**********"
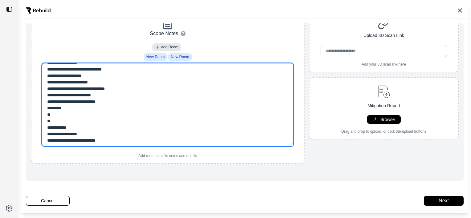
scroll to position [197, 0]
type textarea "**********"
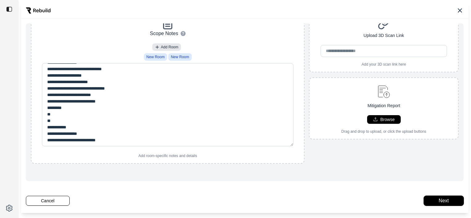
click at [427, 201] on button "Next" at bounding box center [444, 201] width 40 height 10
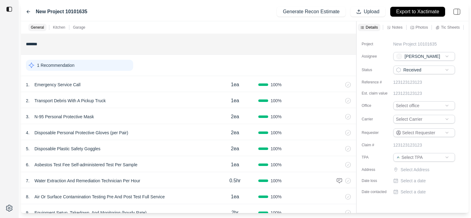
click at [54, 27] on p "Kitchen" at bounding box center [59, 27] width 12 height 5
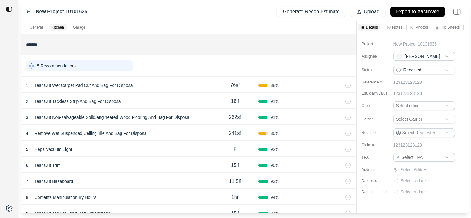
scroll to position [203, 0]
click at [69, 67] on p "5 Recommendations" at bounding box center [56, 66] width 39 height 6
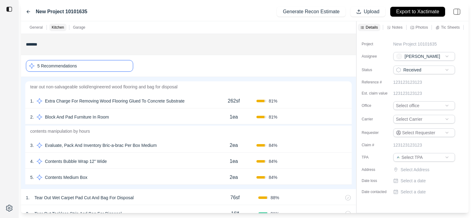
click at [69, 66] on p "5 Recommendations" at bounding box center [56, 66] width 39 height 6
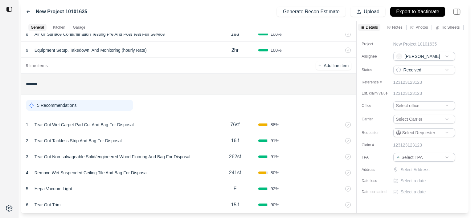
scroll to position [185, 0]
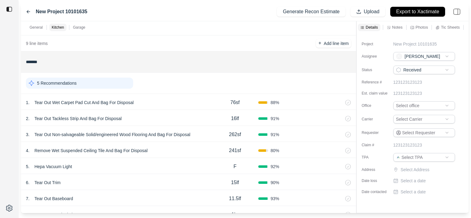
click at [339, 101] on icon at bounding box center [340, 102] width 5 height 5
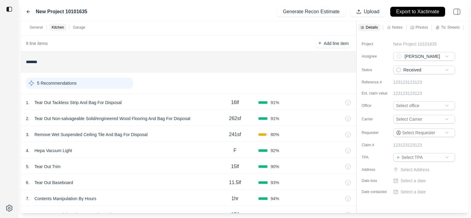
click at [339, 101] on icon at bounding box center [340, 102] width 5 height 5
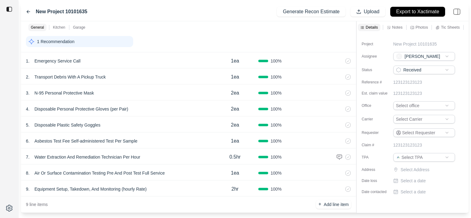
scroll to position [0, 0]
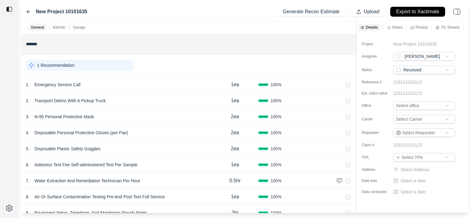
click at [28, 10] on icon at bounding box center [28, 11] width 5 height 5
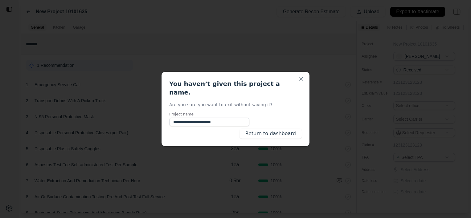
type input "**********"
click at [201, 129] on div "Return to dashboard" at bounding box center [235, 134] width 133 height 10
click at [252, 130] on button "Return to dashboard" at bounding box center [271, 134] width 62 height 10
